Goal: Task Accomplishment & Management: Manage account settings

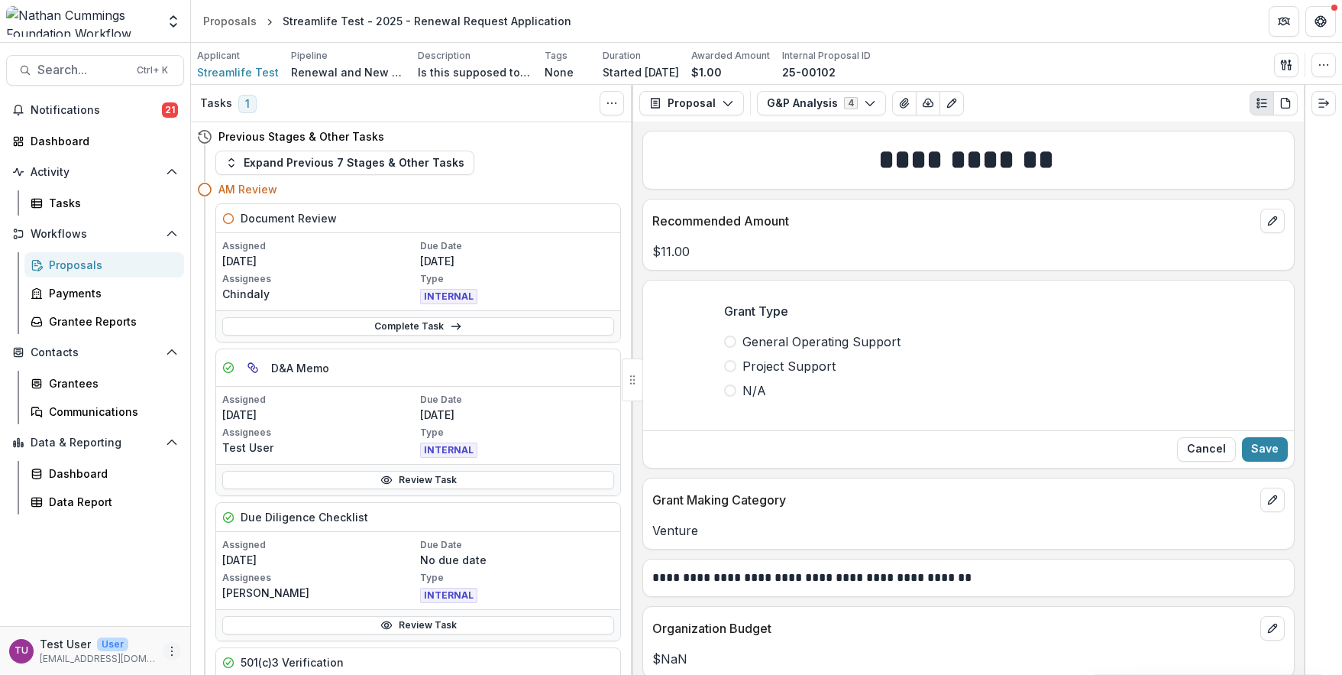
click at [175, 643] on button "More" at bounding box center [172, 651] width 18 height 18
click at [233, 639] on button "Logout" at bounding box center [272, 643] width 163 height 25
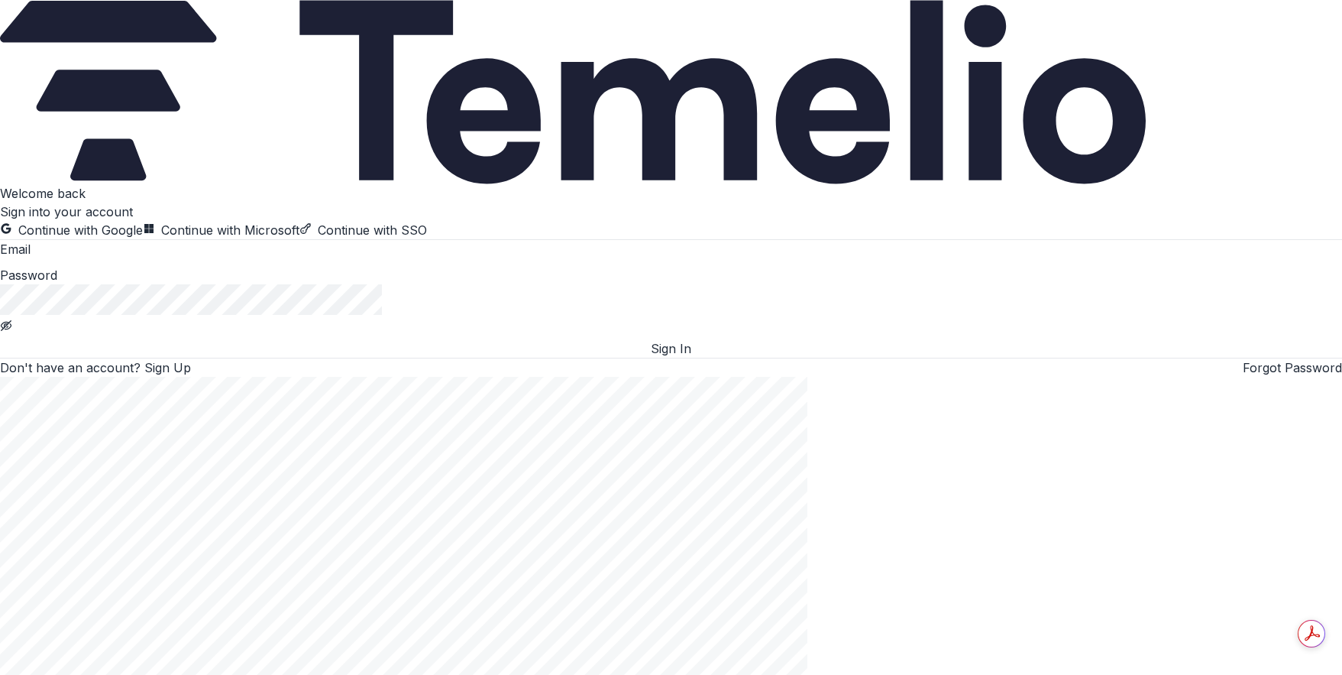
click at [153, 260] on input at bounding box center [92, 250] width 122 height 18
type input "*"
type input "**********"
click at [202, 358] on button "Sign In" at bounding box center [671, 348] width 1342 height 18
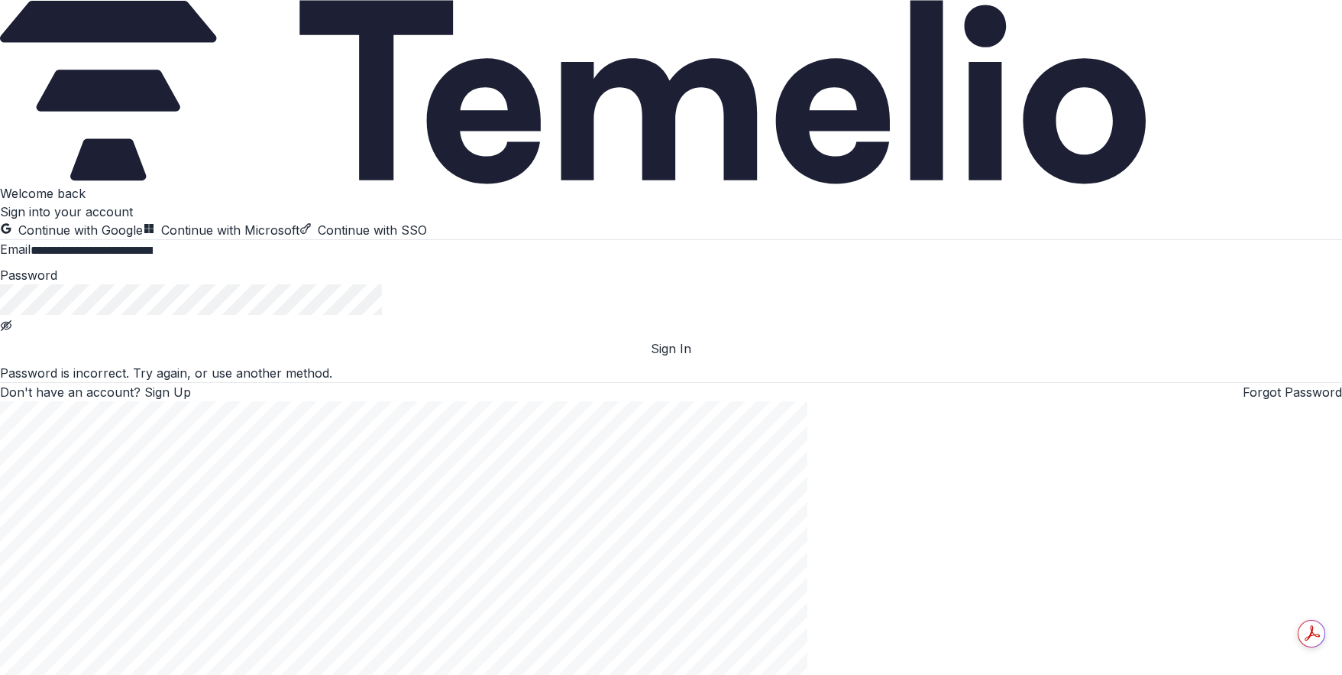
click at [180, 358] on button "Sign In" at bounding box center [671, 348] width 1342 height 18
